Goal: Task Accomplishment & Management: Complete application form

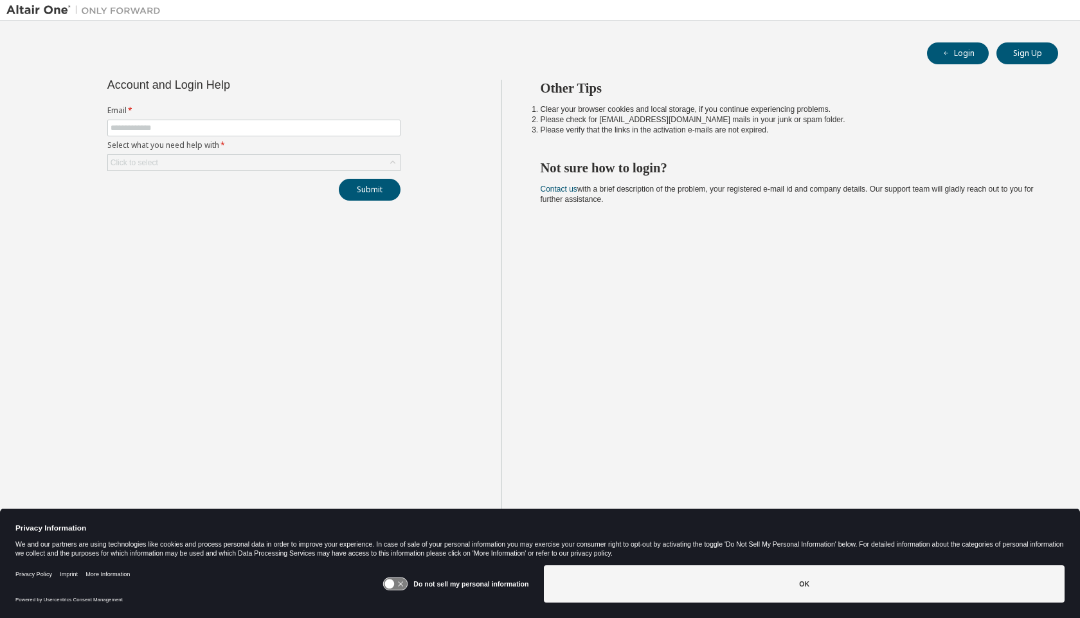
click at [635, 233] on div "Other Tips Clear your browser cookies and local storage, if you continue experi…" at bounding box center [787, 319] width 573 height 479
click at [186, 127] on input "text" at bounding box center [254, 128] width 287 height 10
drag, startPoint x: 1057, startPoint y: 0, endPoint x: 175, endPoint y: 42, distance: 883.1
click at [192, 46] on div "Login Sign Up" at bounding box center [540, 53] width 1036 height 22
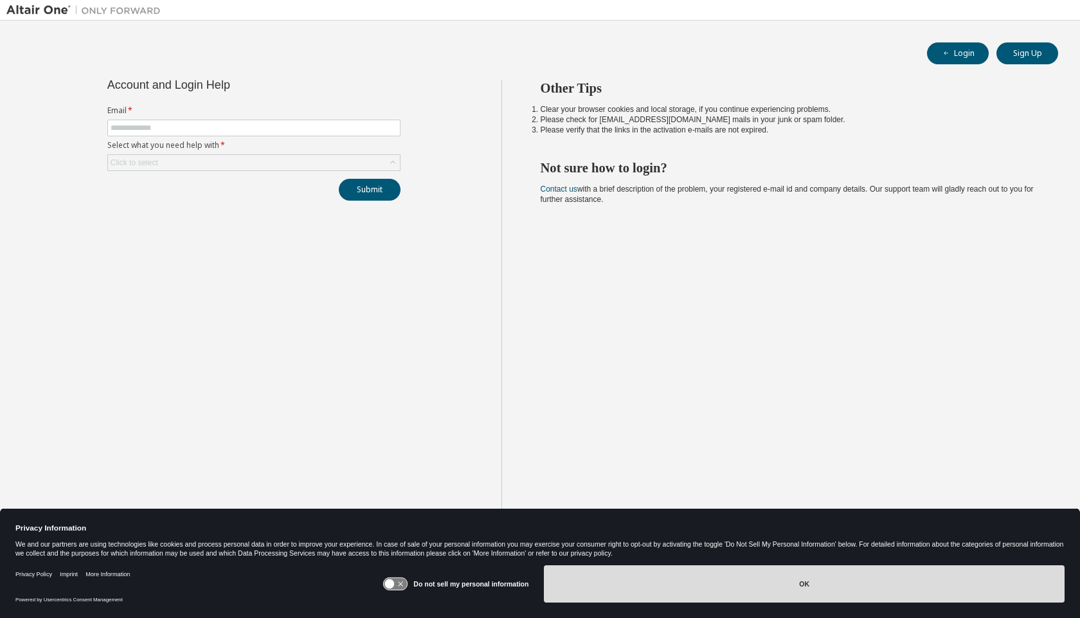
click at [810, 590] on button "OK" at bounding box center [804, 583] width 521 height 37
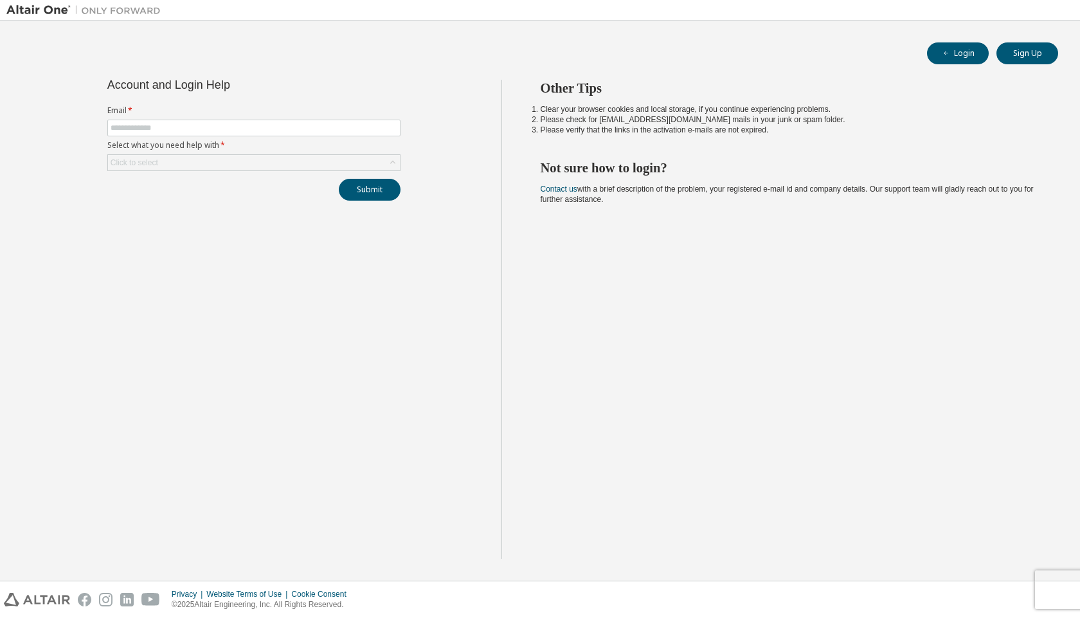
click at [743, 336] on div "Other Tips Clear your browser cookies and local storage, if you continue experi…" at bounding box center [787, 319] width 573 height 479
click at [174, 127] on input "text" at bounding box center [254, 128] width 287 height 10
type input "**********"
click at [211, 153] on form "**********" at bounding box center [253, 138] width 293 height 66
click at [206, 167] on div "Click to select" at bounding box center [254, 162] width 292 height 15
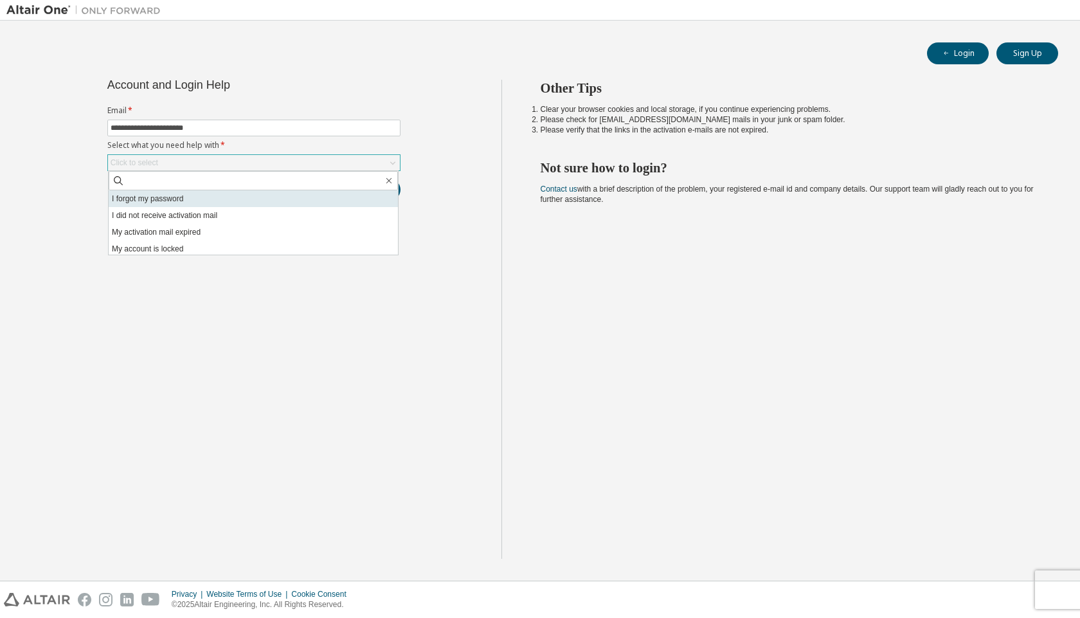
click at [199, 190] on li "I forgot my password" at bounding box center [253, 198] width 289 height 17
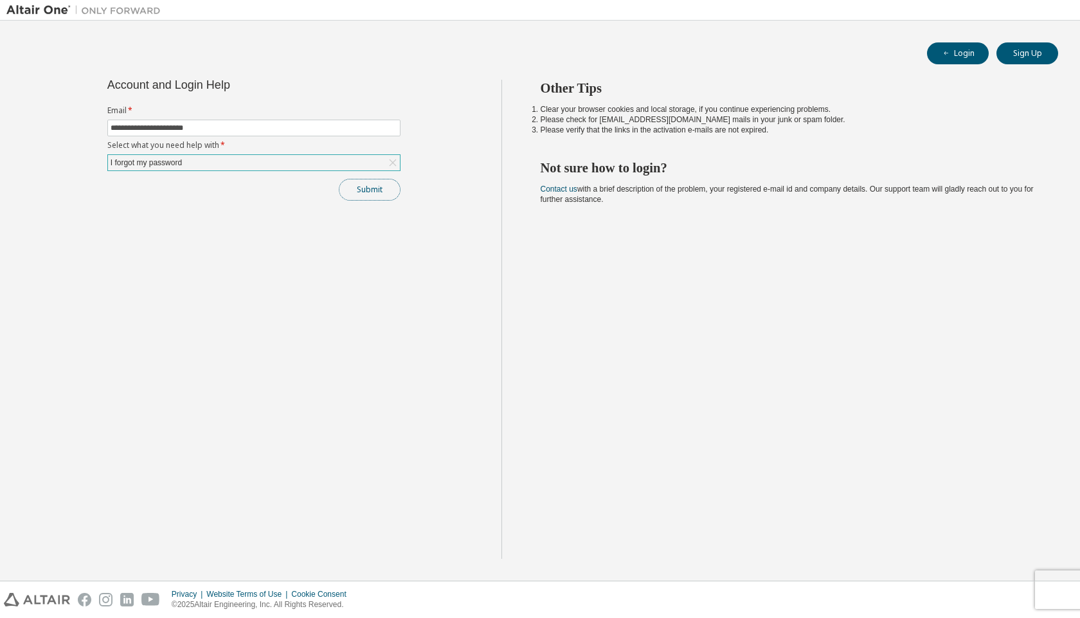
click at [361, 193] on button "Submit" at bounding box center [370, 190] width 62 height 22
click at [395, 168] on icon at bounding box center [392, 162] width 13 height 13
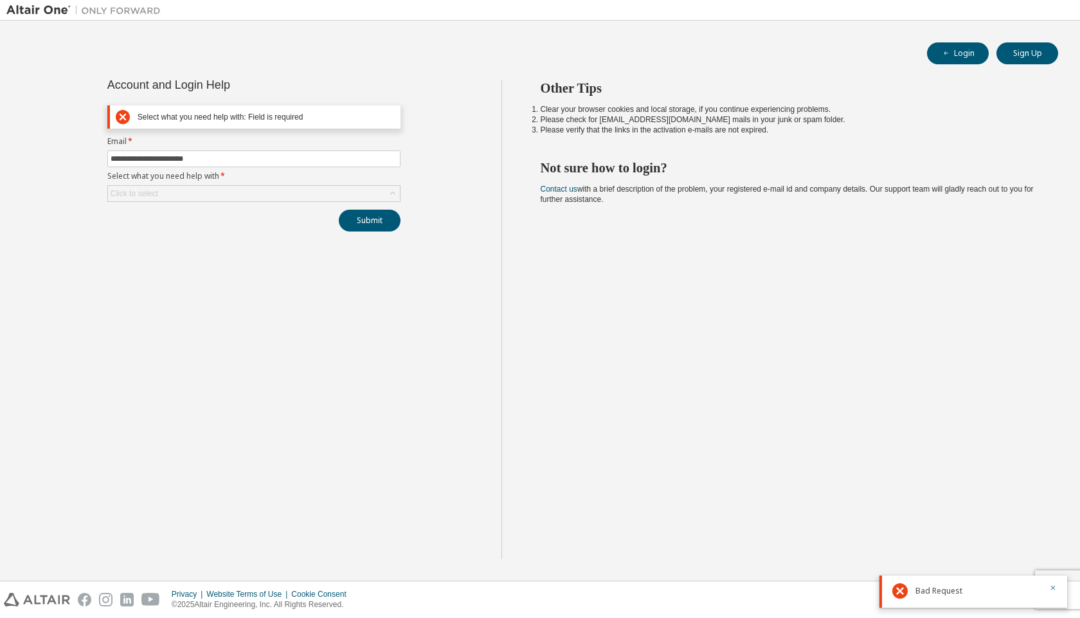
drag, startPoint x: 629, startPoint y: 230, endPoint x: 672, endPoint y: 200, distance: 51.7
click at [633, 230] on div "Other Tips Clear your browser cookies and local storage, if you continue experi…" at bounding box center [787, 319] width 573 height 479
click at [966, 50] on button "Login" at bounding box center [958, 53] width 62 height 22
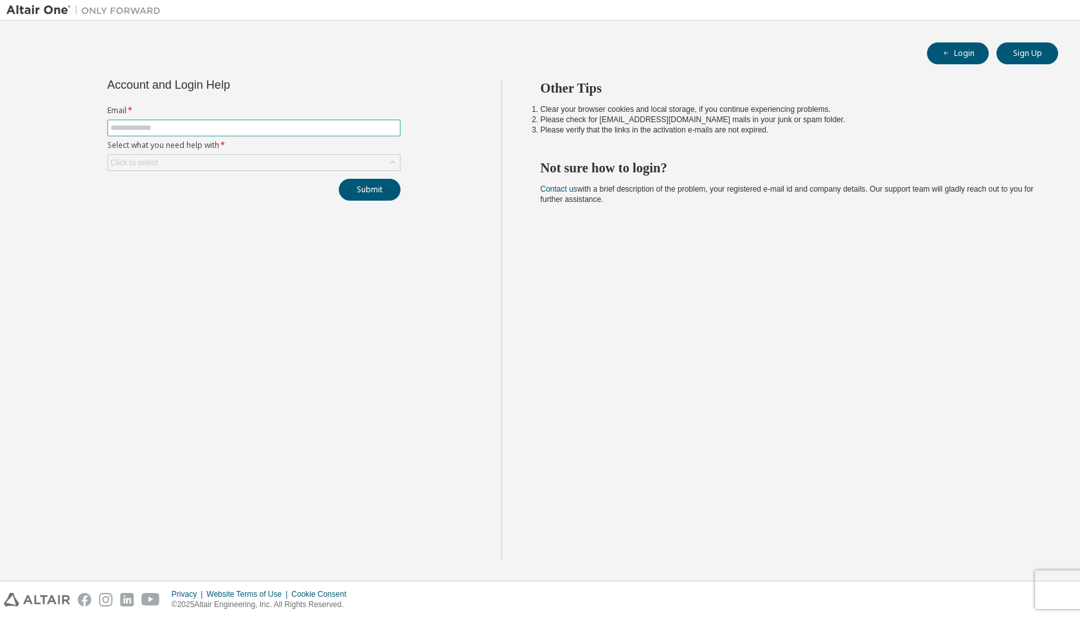
click at [211, 135] on span at bounding box center [253, 128] width 293 height 17
click at [211, 121] on span at bounding box center [253, 128] width 293 height 17
click at [272, 117] on form "Email * Select what you need help with * Click to select" at bounding box center [253, 138] width 293 height 66
click at [271, 122] on span at bounding box center [253, 128] width 293 height 17
click at [166, 128] on input "**********" at bounding box center [254, 128] width 287 height 10
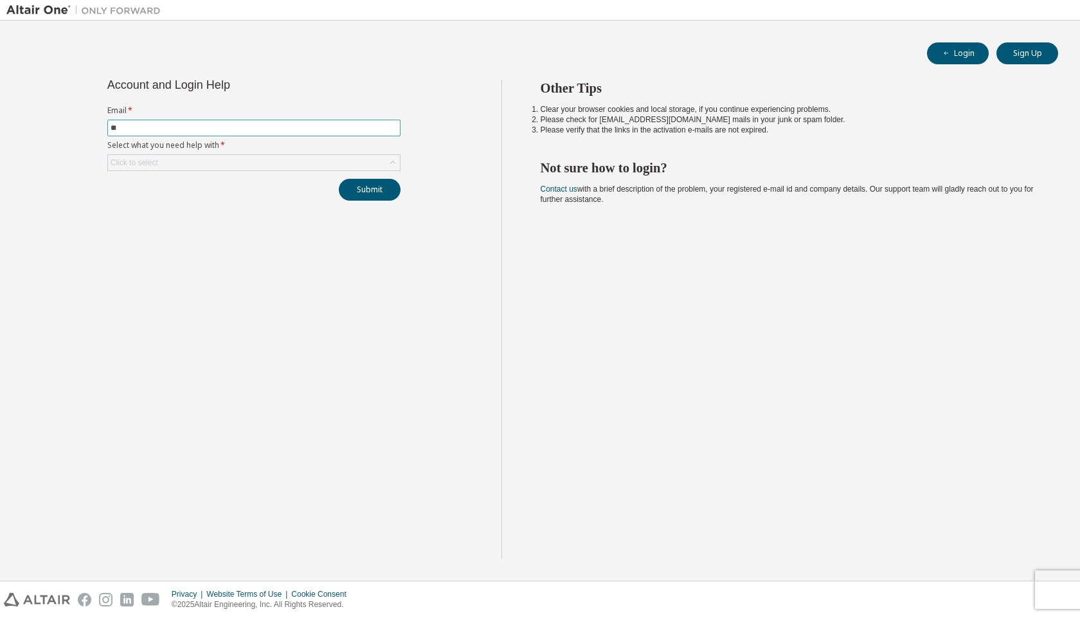
type input "*"
type input "**********"
click at [147, 167] on div "Click to select" at bounding box center [135, 163] width 48 height 10
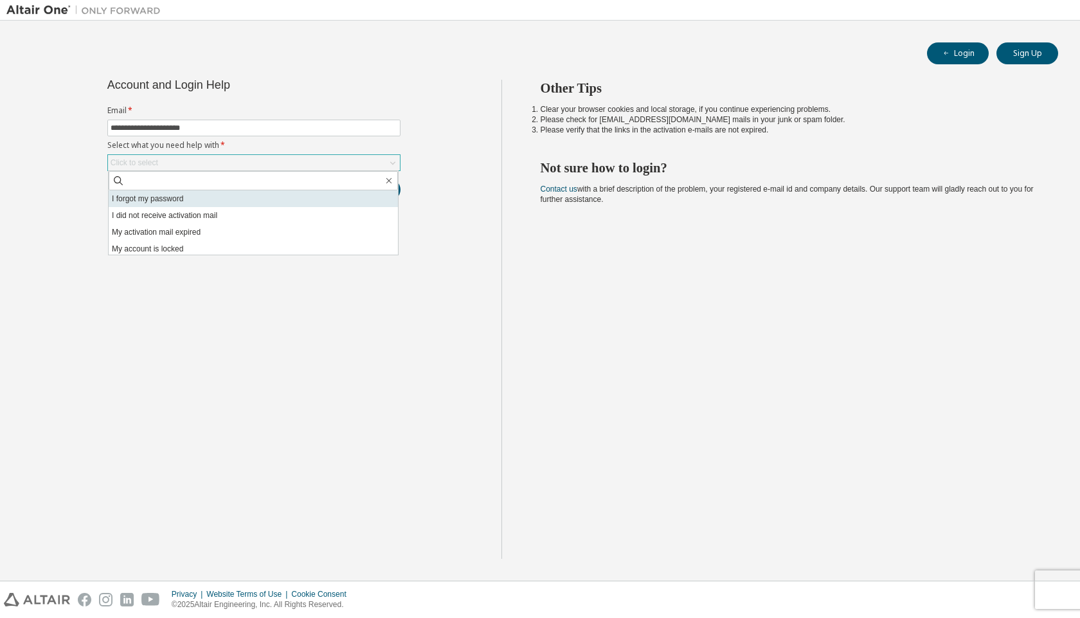
click at [165, 200] on li "I forgot my password" at bounding box center [253, 198] width 289 height 17
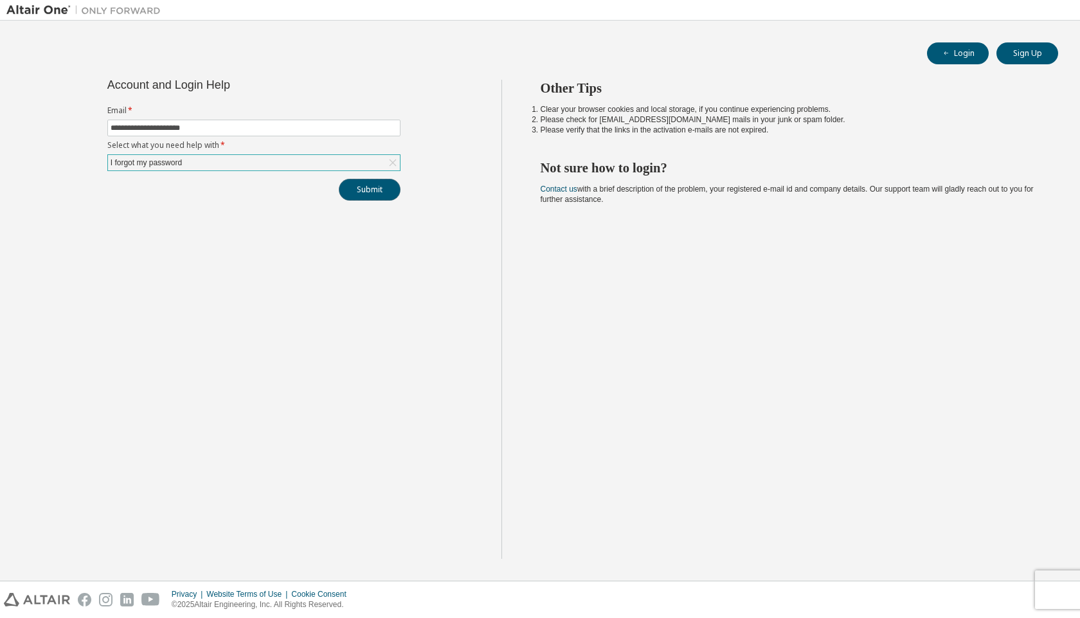
click at [382, 194] on button "Submit" at bounding box center [370, 190] width 62 height 22
click at [369, 184] on button "Submit" at bounding box center [370, 190] width 62 height 22
click at [168, 123] on input "text" at bounding box center [254, 128] width 287 height 10
type input "**********"
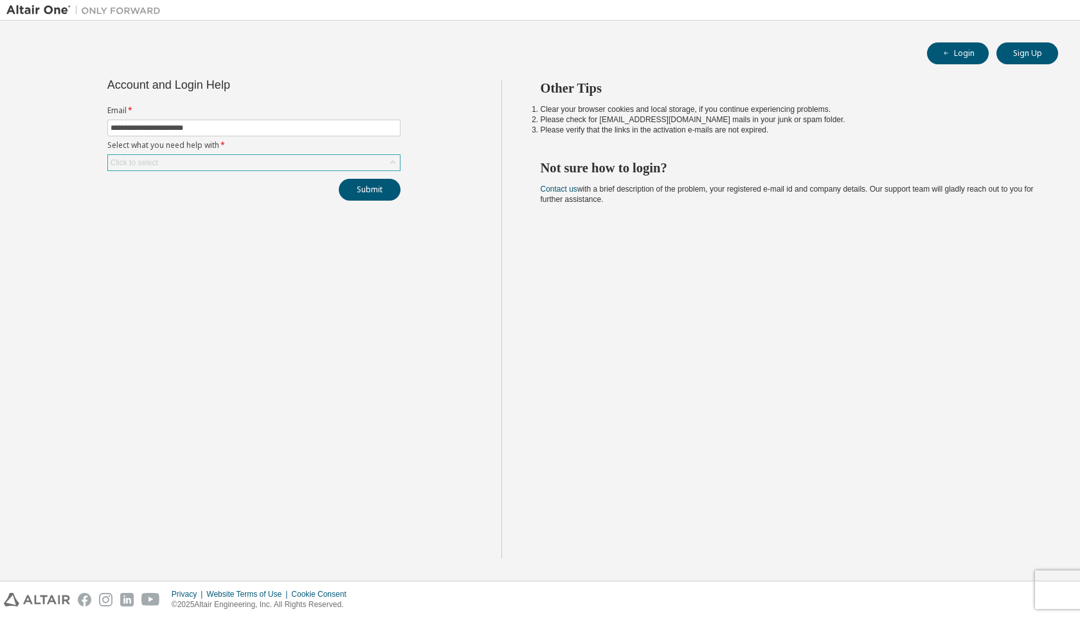
click at [264, 157] on div "Click to select" at bounding box center [254, 162] width 292 height 15
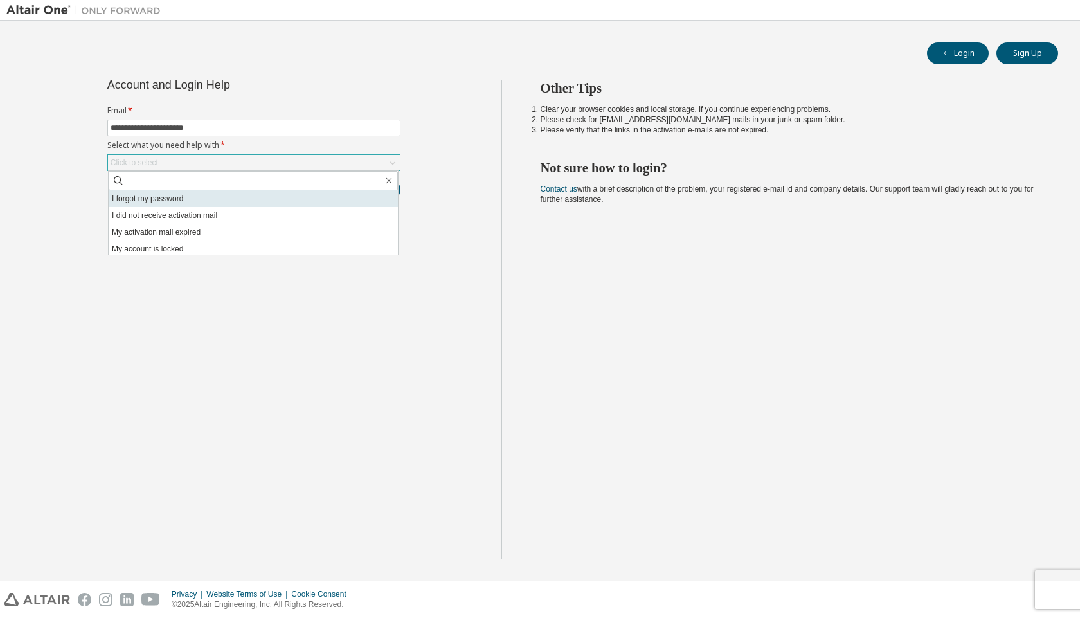
click at [181, 201] on li "I forgot my password" at bounding box center [253, 198] width 289 height 17
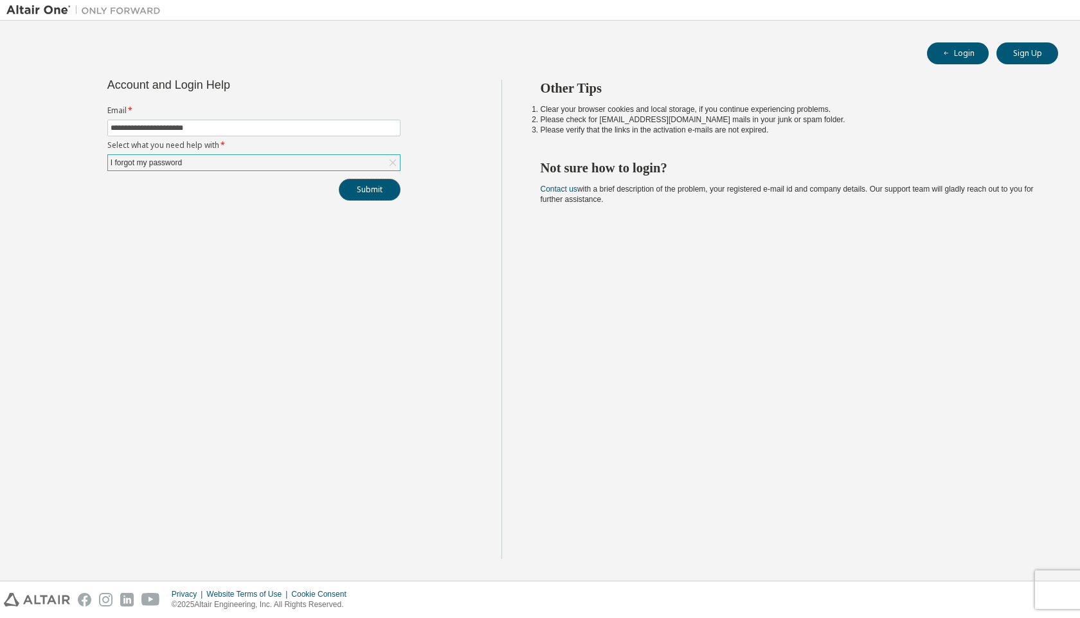
click at [385, 187] on button "Submit" at bounding box center [370, 190] width 62 height 22
click at [207, 131] on input "text" at bounding box center [254, 128] width 287 height 10
type input "**********"
click at [205, 149] on label "Select what you need help with *" at bounding box center [253, 145] width 293 height 10
click at [201, 163] on div "Click to select" at bounding box center [254, 162] width 292 height 15
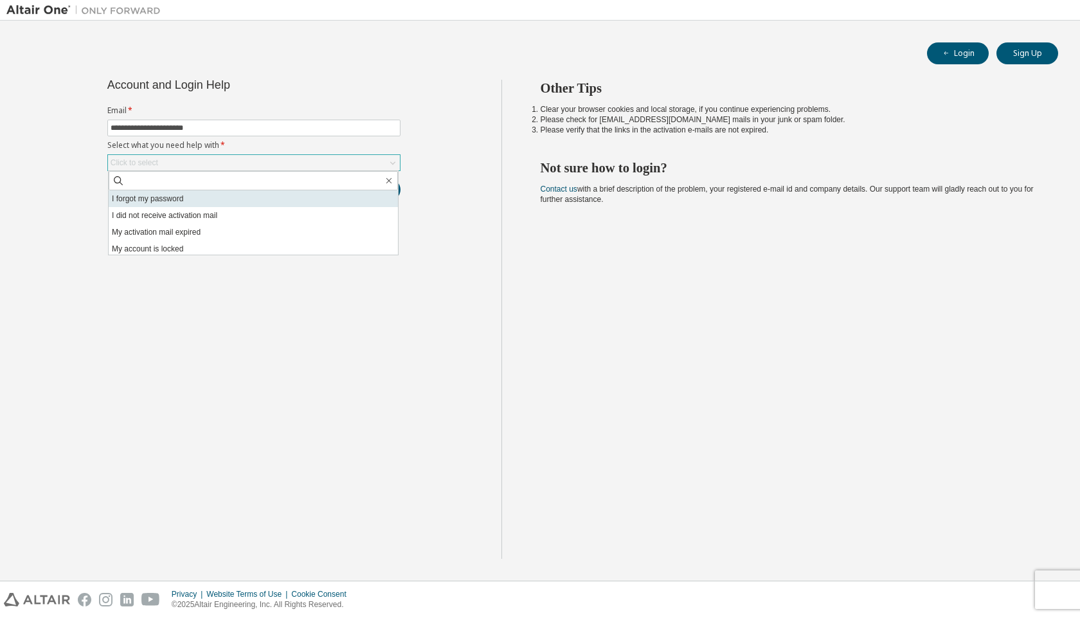
click at [175, 201] on li "I forgot my password" at bounding box center [253, 198] width 289 height 17
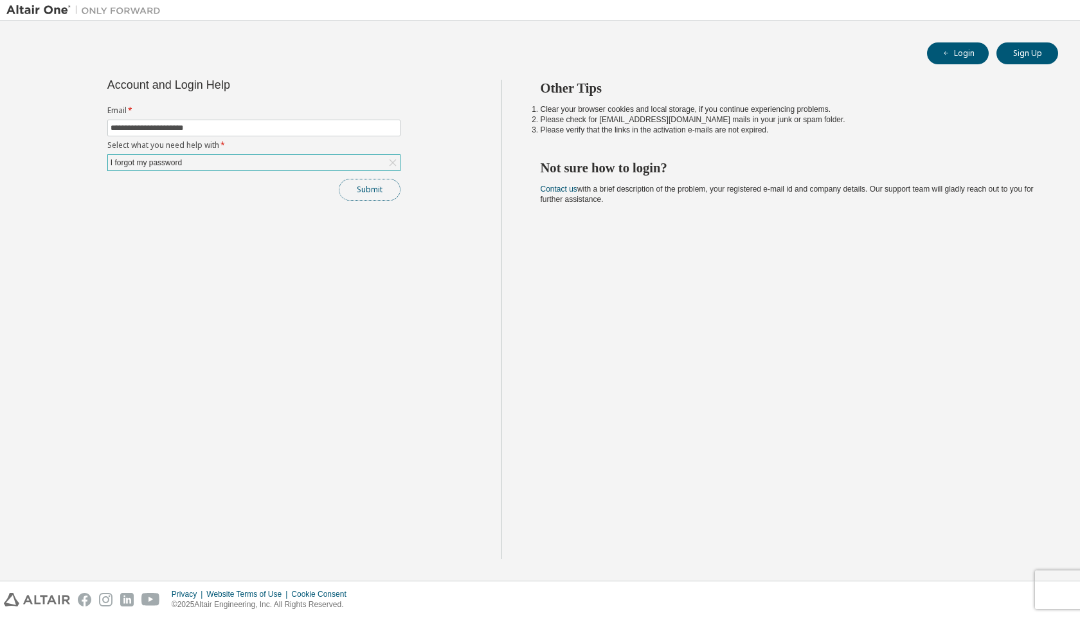
click at [363, 187] on button "Submit" at bounding box center [370, 190] width 62 height 22
click at [282, 227] on div "**********" at bounding box center [253, 319] width 495 height 479
click at [1056, 586] on div "Bad Request" at bounding box center [974, 591] width 188 height 32
click at [1054, 590] on icon "button" at bounding box center [1053, 588] width 8 height 8
click at [150, 168] on div "I forgot my password" at bounding box center [146, 163] width 75 height 14
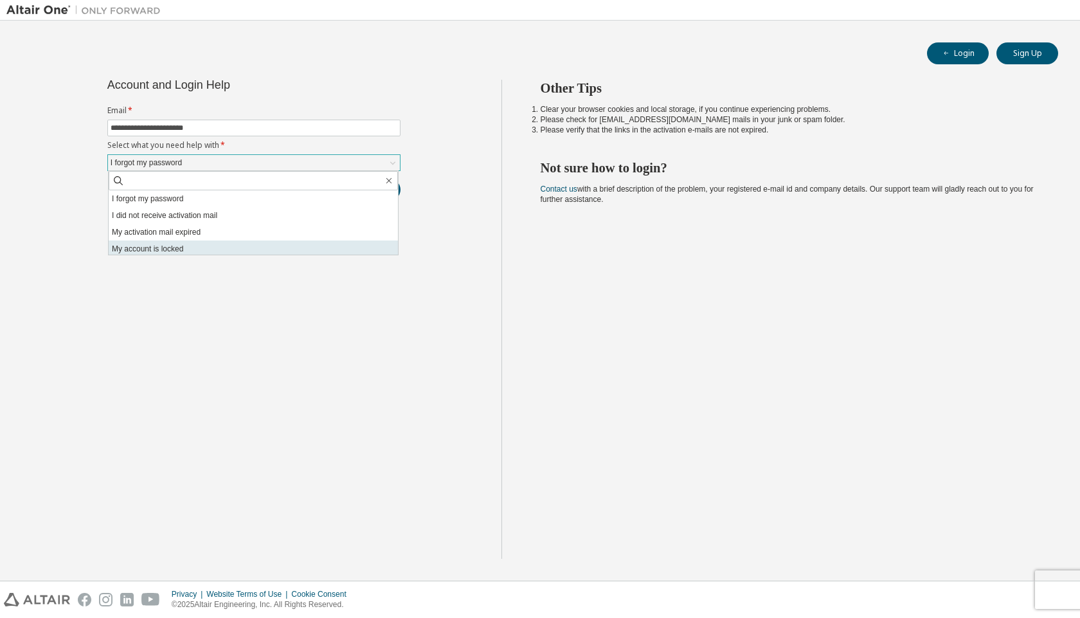
click at [186, 249] on li "My account is locked" at bounding box center [253, 248] width 289 height 17
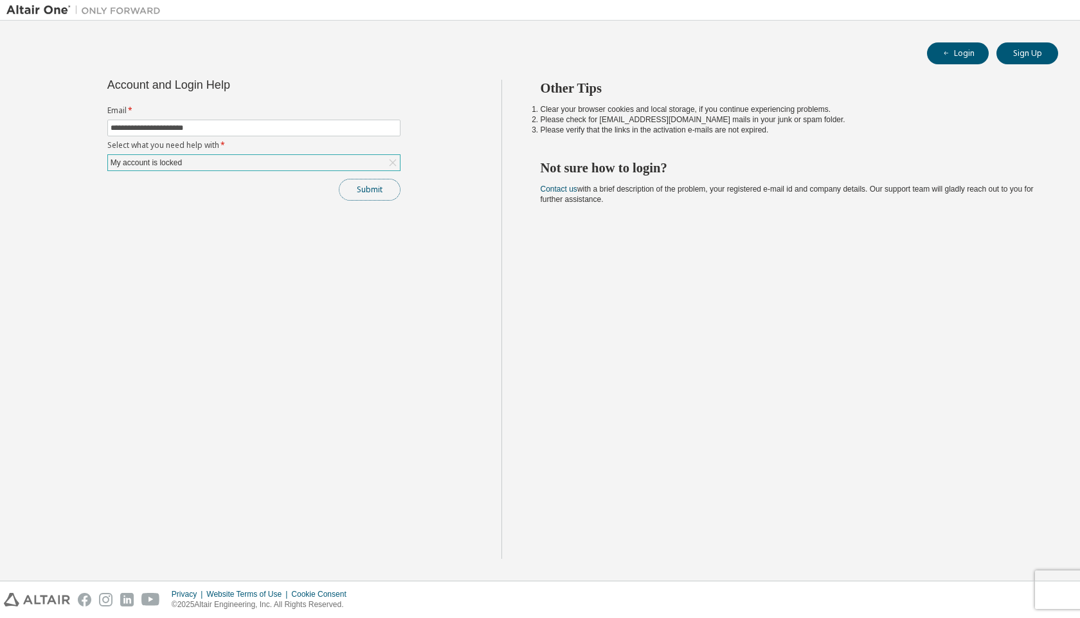
click at [388, 194] on button "Submit" at bounding box center [370, 190] width 62 height 22
click at [561, 190] on link "Contact us" at bounding box center [559, 189] width 37 height 9
click at [692, 324] on div "Other Tips Clear your browser cookies and local storage, if you continue experi…" at bounding box center [787, 319] width 573 height 479
click at [630, 123] on li "Please check for [EMAIL_ADDRESS][DOMAIN_NAME] mails in your junk or spam folder." at bounding box center [788, 119] width 495 height 10
drag, startPoint x: 662, startPoint y: 122, endPoint x: 595, endPoint y: 123, distance: 66.2
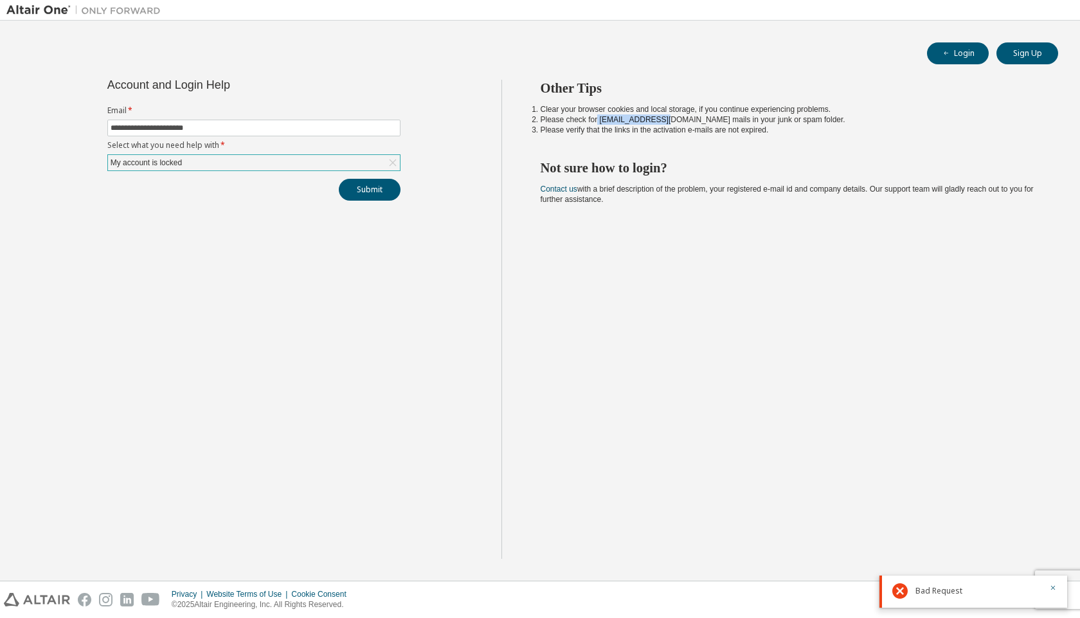
click at [595, 123] on li "Please check for [EMAIL_ADDRESS][DOMAIN_NAME] mails in your junk or spam folder." at bounding box center [788, 119] width 495 height 10
copy li "[EMAIL_ADDRESS][DOMAIN_NAME]"
click at [1023, 52] on button "Sign Up" at bounding box center [1028, 53] width 62 height 22
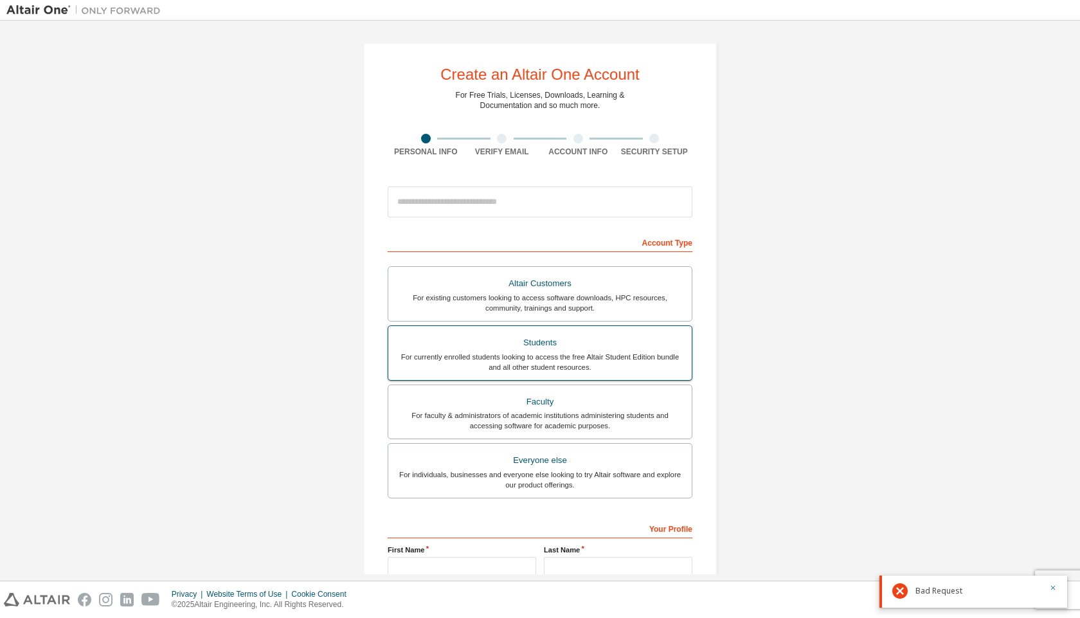
click at [559, 342] on div "Students" at bounding box center [540, 343] width 288 height 18
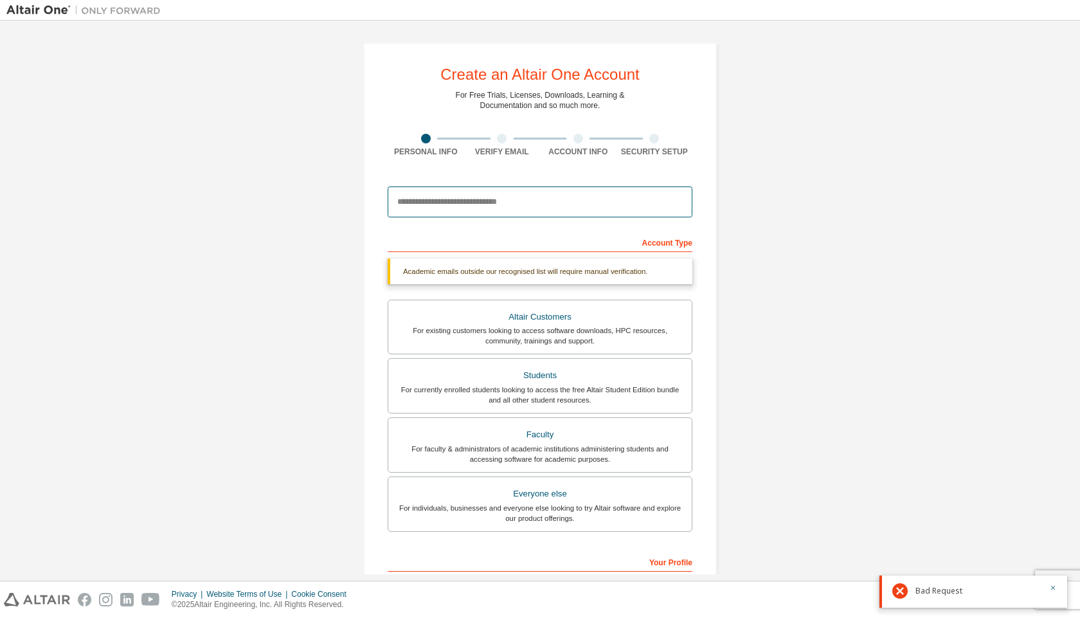
click at [460, 202] on input "email" at bounding box center [540, 201] width 305 height 31
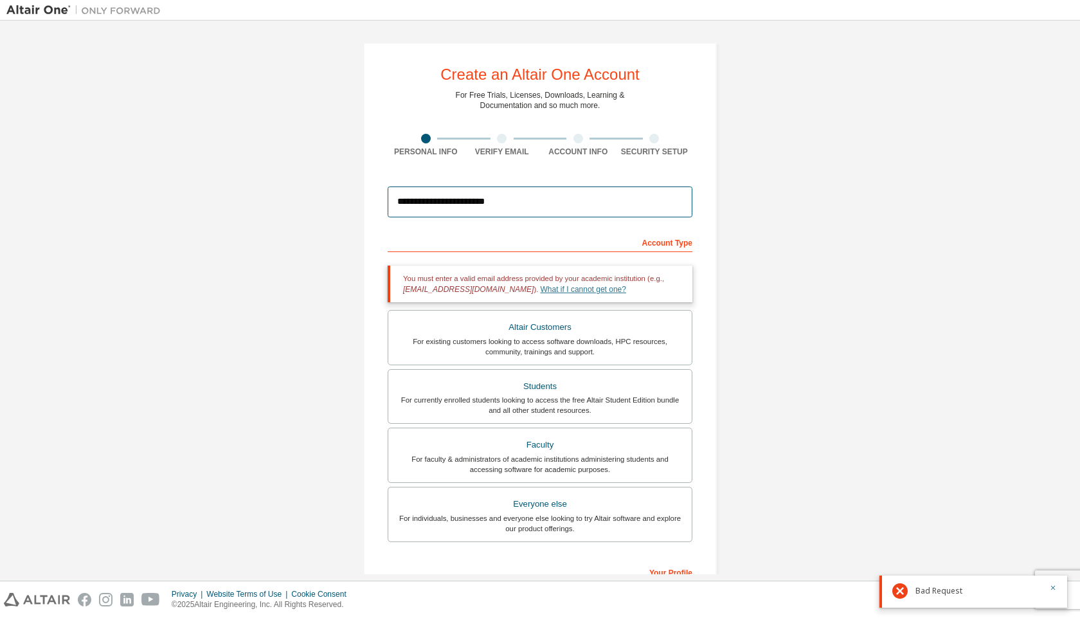
type input "**********"
click at [551, 291] on link "What if I cannot get one?" at bounding box center [584, 289] width 86 height 9
